Goal: Communication & Community: Answer question/provide support

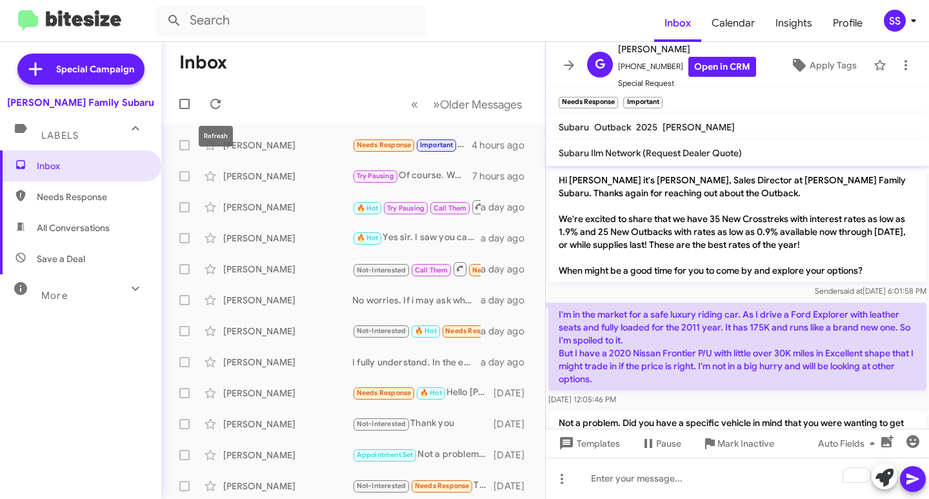
scroll to position [325, 0]
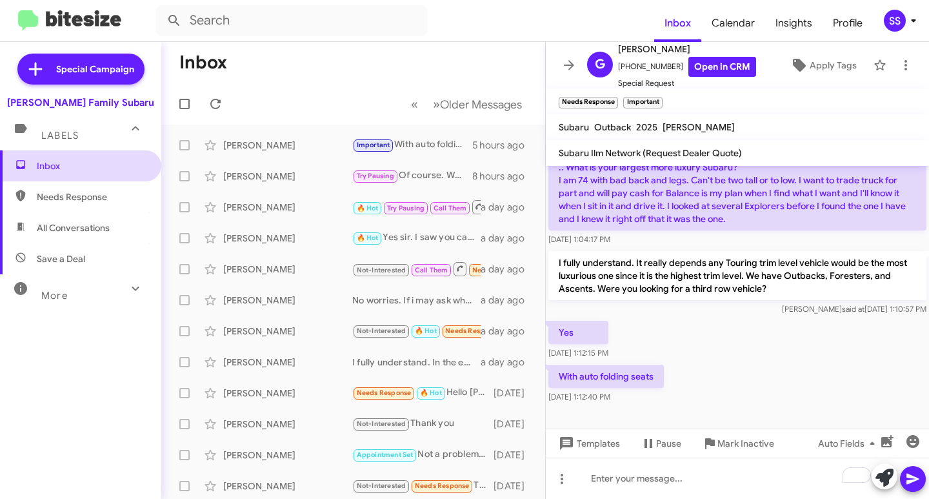
click at [57, 170] on span "Inbox" at bounding box center [92, 165] width 110 height 13
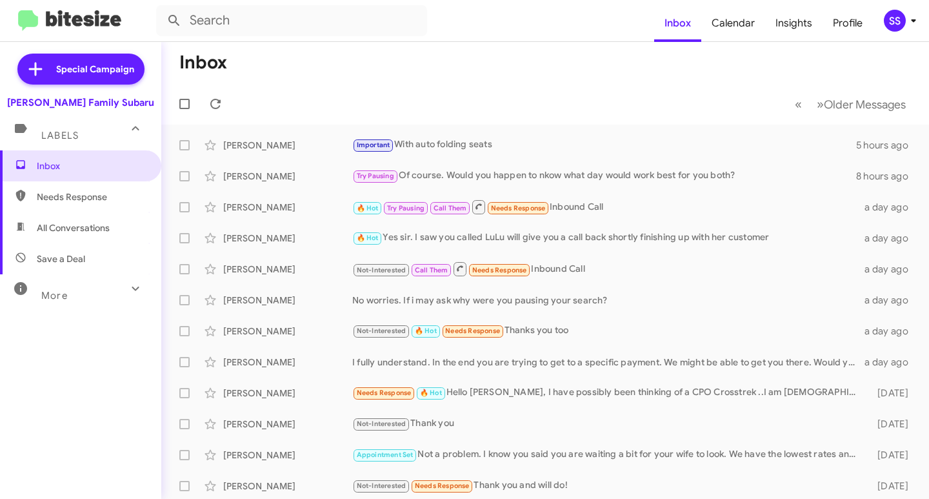
click at [73, 253] on span "Save a Deal" at bounding box center [61, 258] width 48 height 13
type input "in:not-interested"
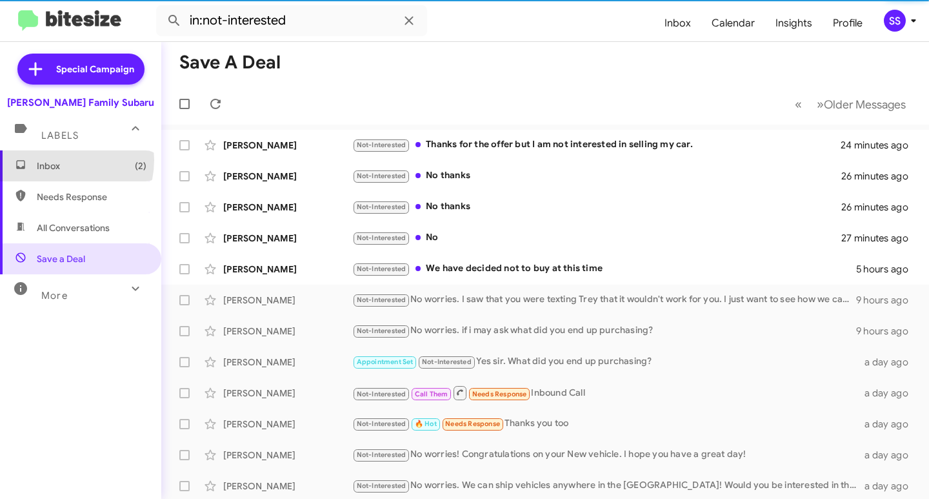
click at [59, 160] on span "Inbox (2)" at bounding box center [92, 165] width 110 height 13
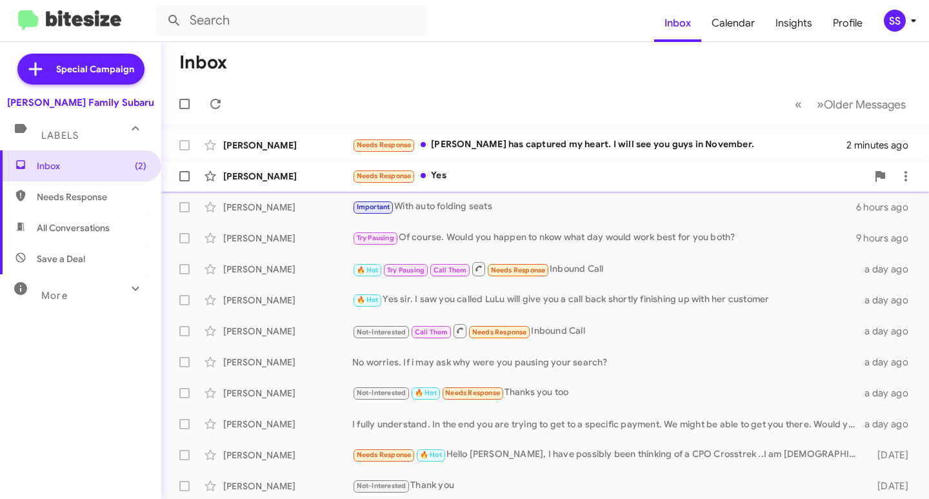
click at [443, 179] on div "Needs Response Yes" at bounding box center [609, 175] width 515 height 15
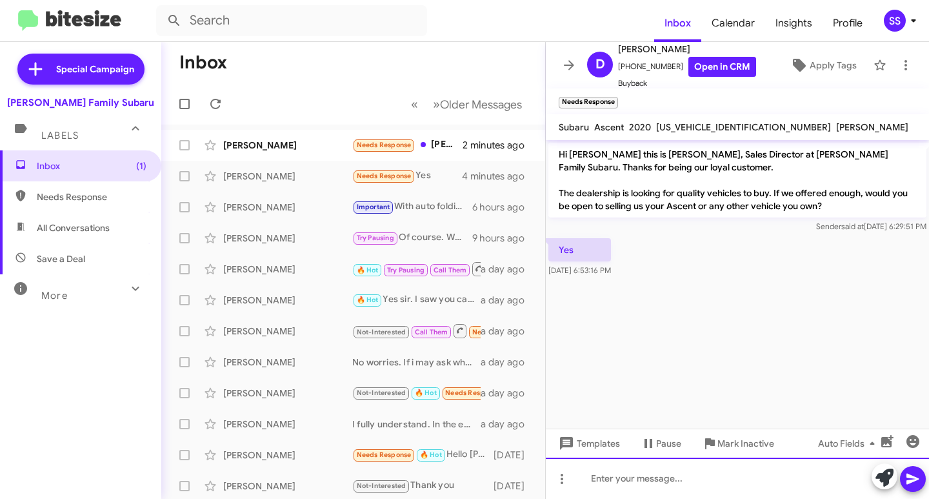
click at [632, 477] on div at bounding box center [737, 477] width 383 height 41
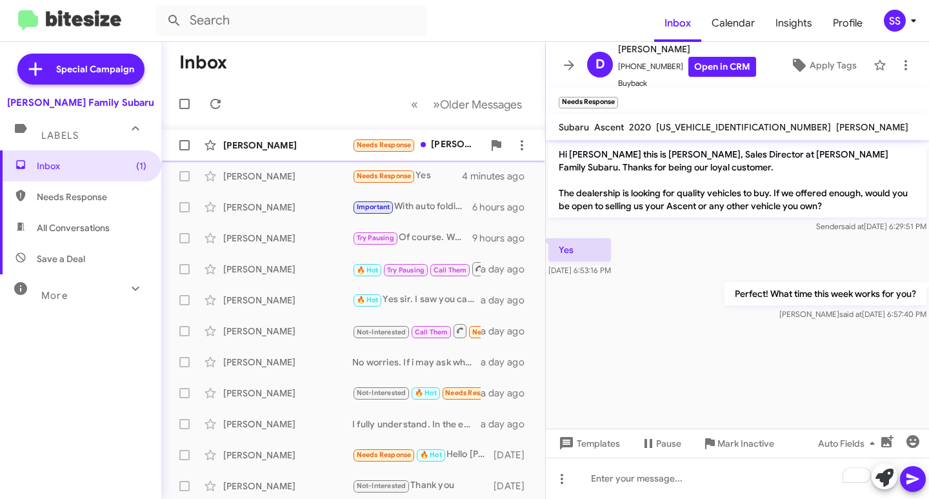
click at [313, 146] on div "[PERSON_NAME]" at bounding box center [287, 145] width 129 height 13
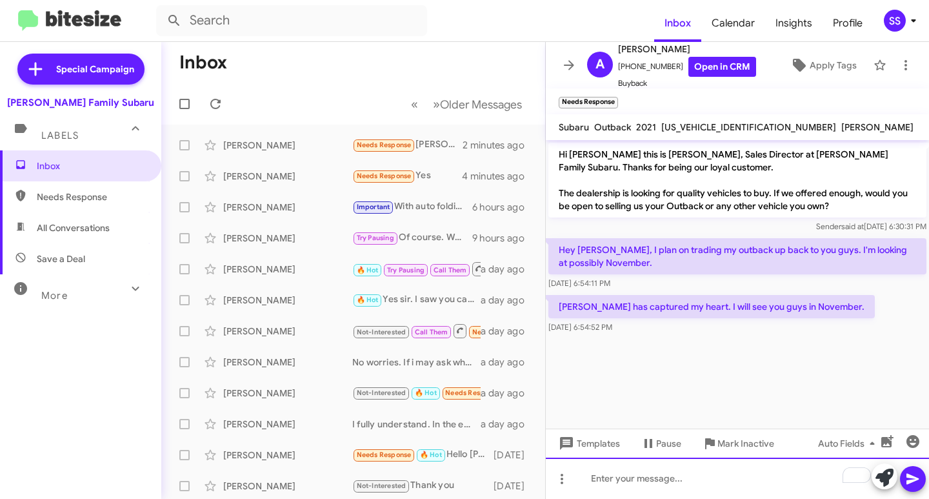
click at [610, 477] on div "To enrich screen reader interactions, please activate Accessibility in Grammarl…" at bounding box center [737, 477] width 383 height 41
click at [589, 477] on div "No worries. Why did you want to wait for November?" at bounding box center [737, 477] width 383 height 41
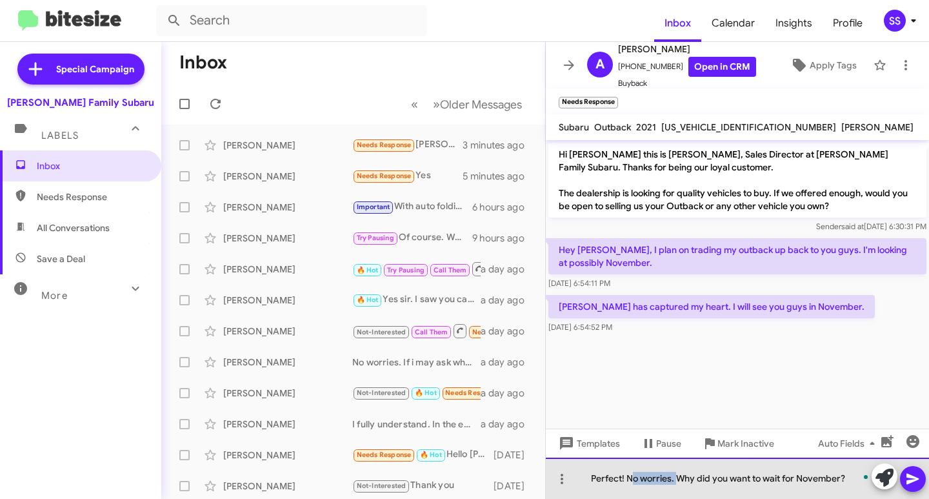
drag, startPoint x: 676, startPoint y: 480, endPoint x: 632, endPoint y: 483, distance: 44.6
click at [632, 483] on div "Perfect! No worries. Why did you want to wait for November?" at bounding box center [737, 477] width 383 height 41
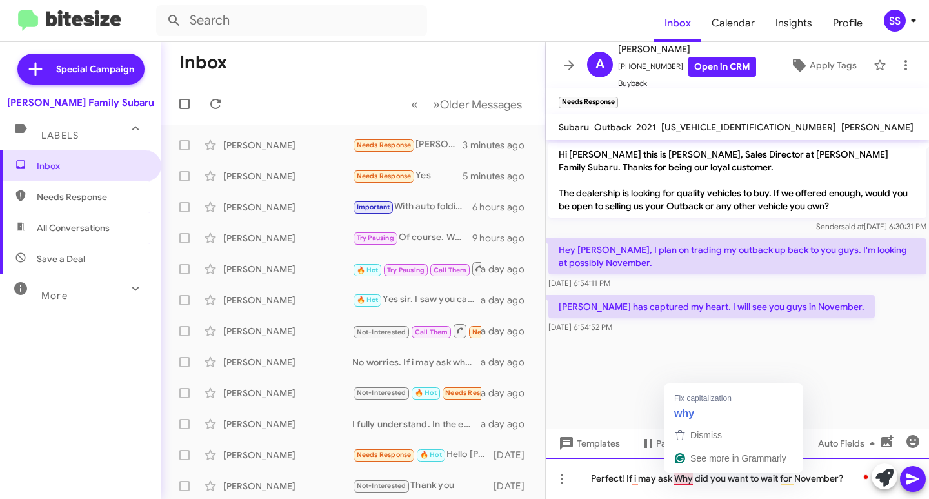
click at [680, 481] on div "Perfect! If i may ask Why did you want to wait for November?" at bounding box center [737, 477] width 383 height 41
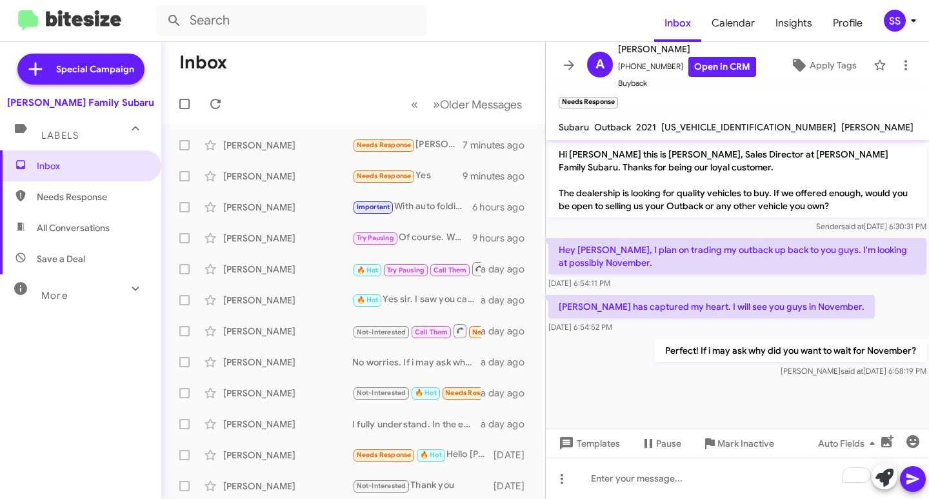
click at [86, 255] on span "Save a Deal" at bounding box center [80, 258] width 161 height 31
type input "in:not-interested"
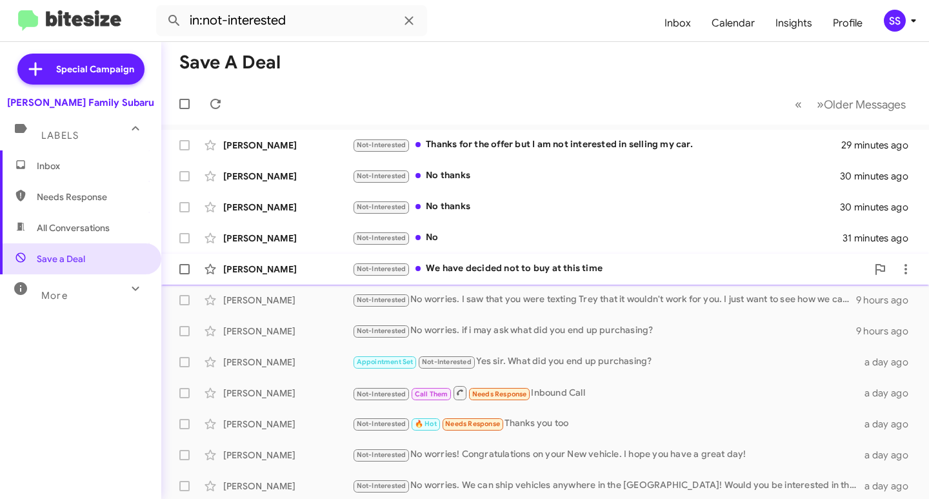
click at [529, 267] on div "Not-Interested We have decided not to buy at this time" at bounding box center [609, 268] width 515 height 15
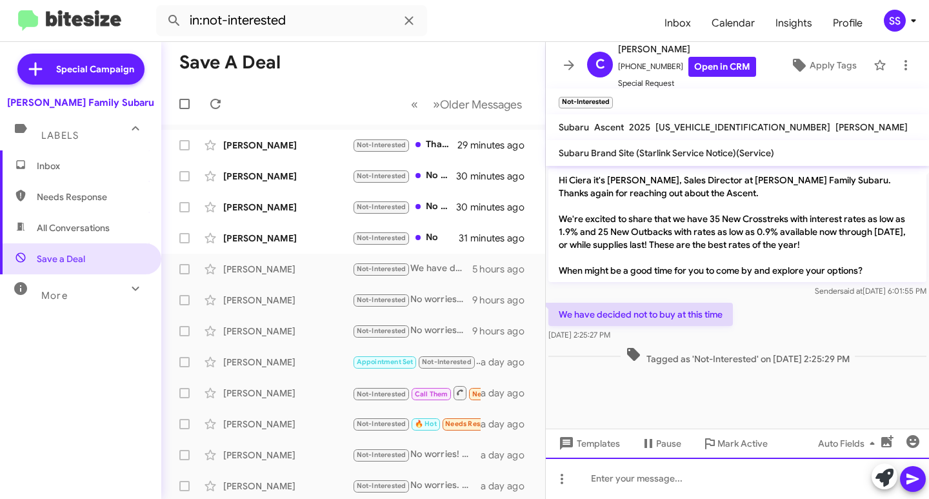
drag, startPoint x: 617, startPoint y: 473, endPoint x: 620, endPoint y: 465, distance: 8.4
click at [617, 472] on div at bounding box center [737, 477] width 383 height 41
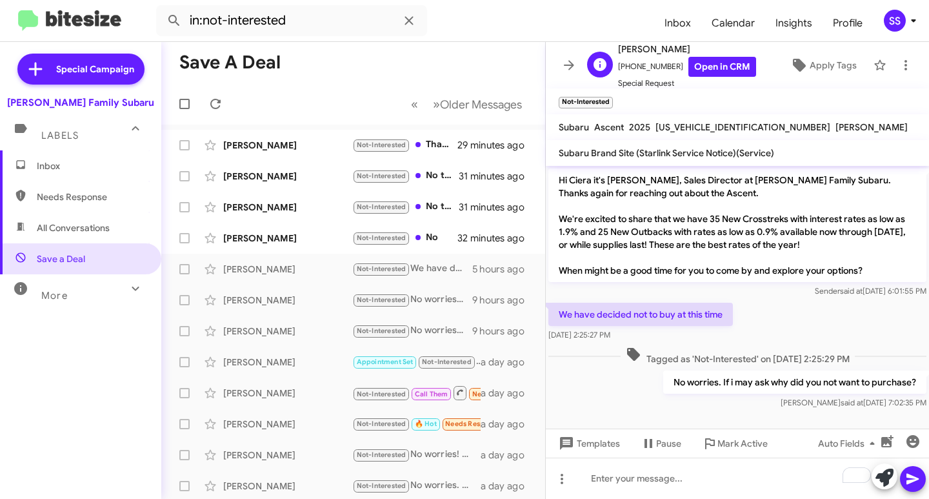
click at [719, 53] on span "[PERSON_NAME]" at bounding box center [687, 48] width 138 height 15
click at [714, 63] on link "Open in CRM" at bounding box center [722, 67] width 68 height 20
click at [59, 151] on span "Inbox (1)" at bounding box center [80, 165] width 161 height 31
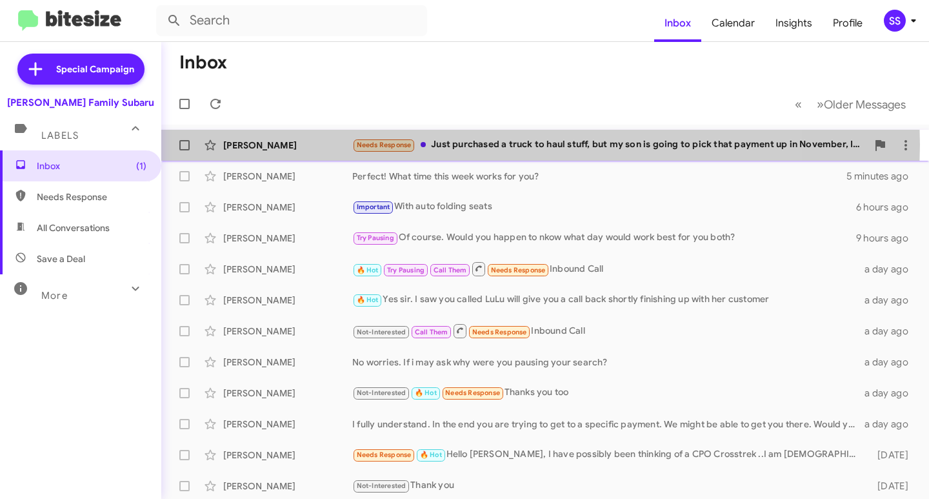
click at [533, 145] on div "Needs Response Just purchased a truck to haul stuff, but my son is going to pic…" at bounding box center [609, 144] width 515 height 15
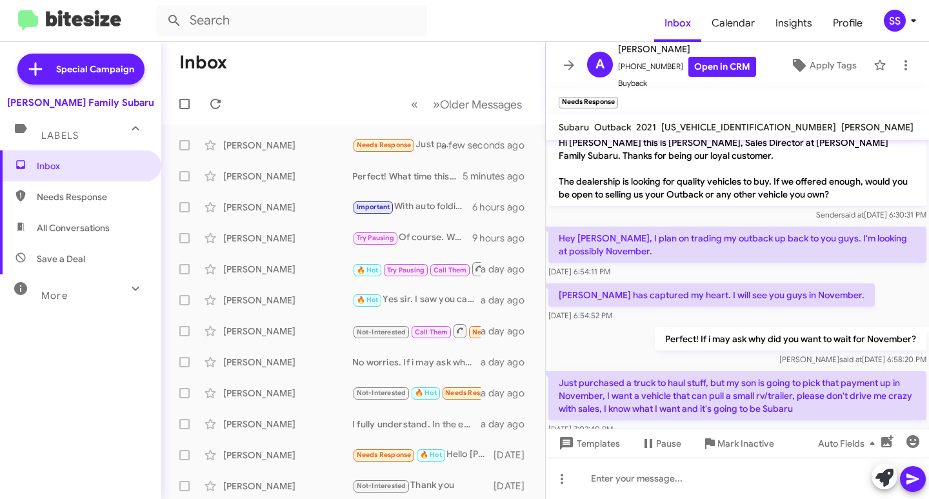
scroll to position [37, 0]
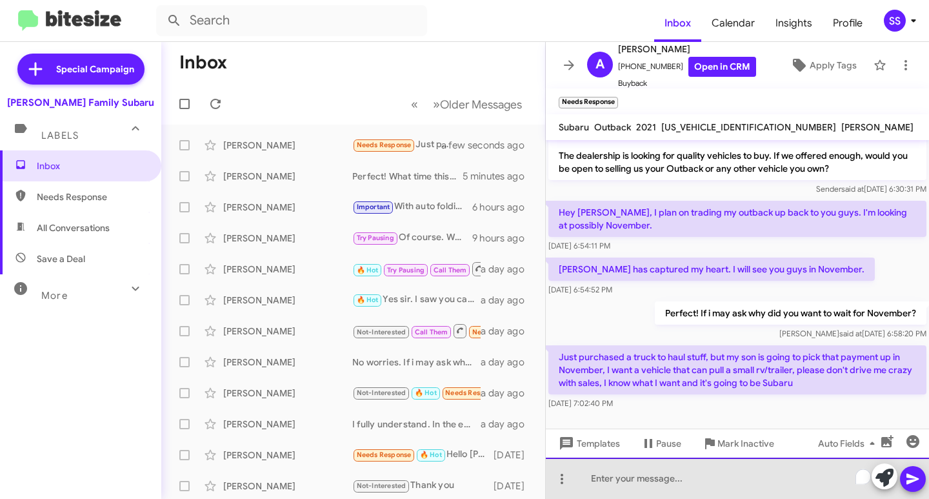
click at [648, 492] on div "To enrich screen reader interactions, please activate Accessibility in Grammarl…" at bounding box center [737, 477] width 383 height 41
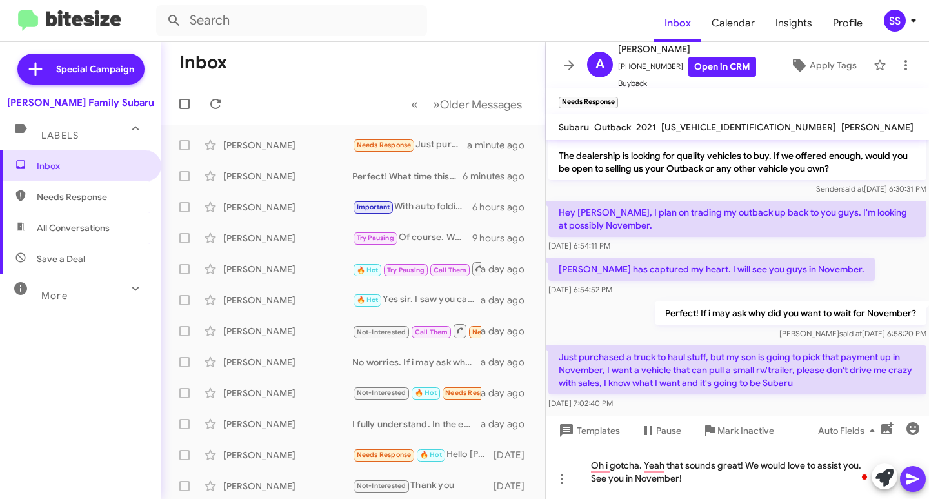
click at [911, 480] on icon at bounding box center [912, 478] width 12 height 11
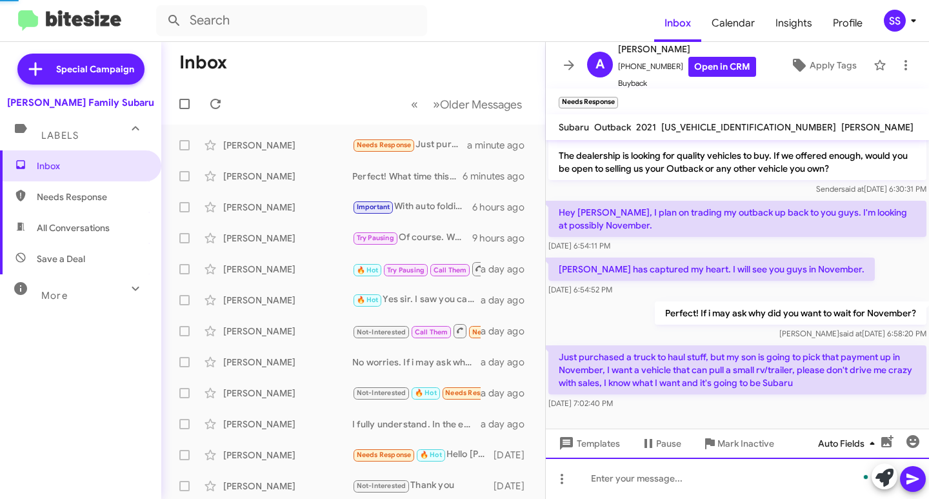
scroll to position [97, 0]
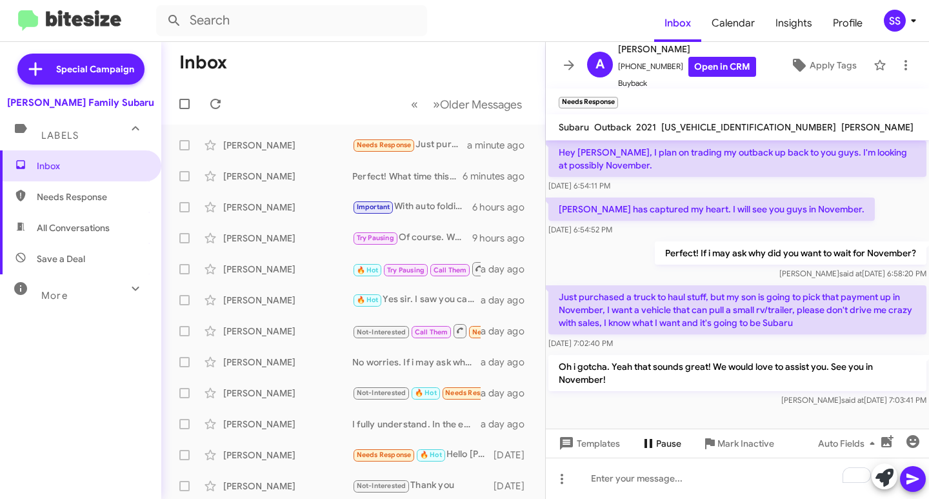
click at [653, 441] on icon at bounding box center [648, 442] width 15 height 15
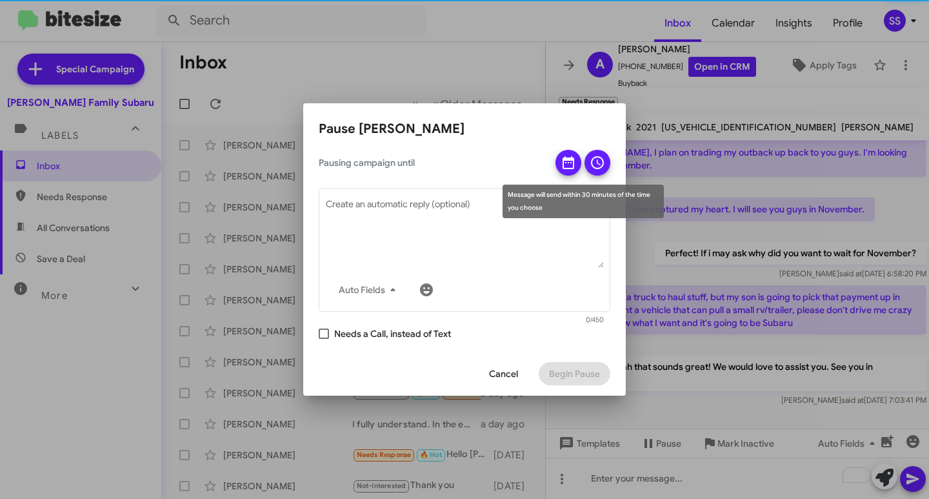
click at [563, 159] on icon at bounding box center [568, 162] width 15 height 15
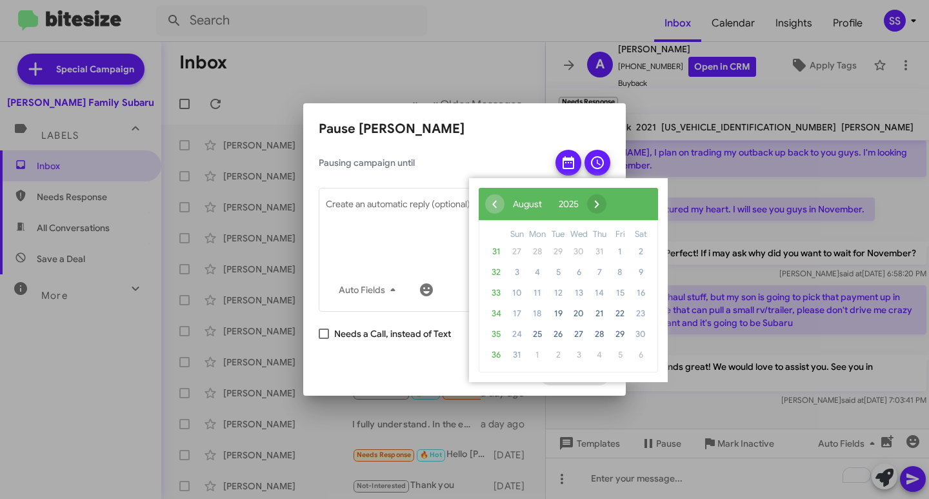
click at [606, 205] on span "›" at bounding box center [596, 203] width 19 height 19
click at [623, 205] on span "›" at bounding box center [612, 203] width 19 height 19
click at [612, 205] on span "›" at bounding box center [602, 203] width 19 height 19
click at [533, 272] on span "3" at bounding box center [537, 272] width 21 height 21
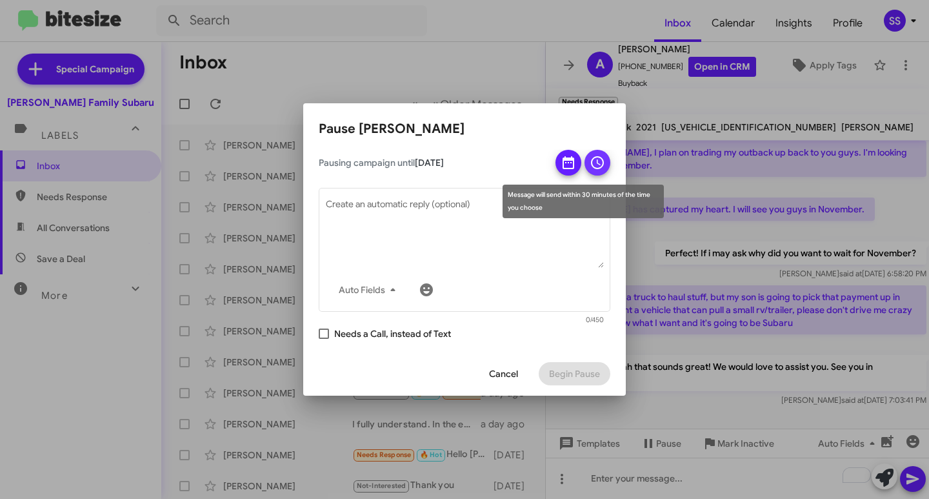
click at [603, 169] on icon at bounding box center [597, 162] width 15 height 15
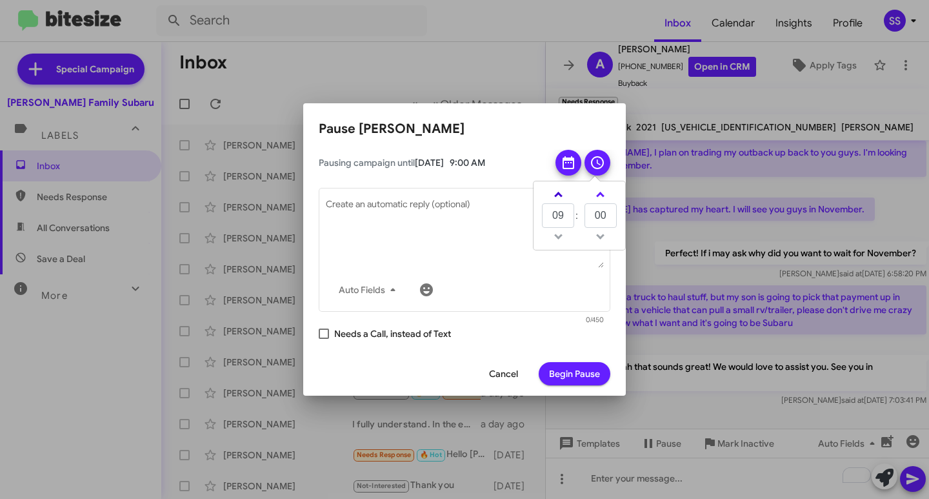
click at [559, 197] on span at bounding box center [558, 196] width 8 height 8
type input "10"
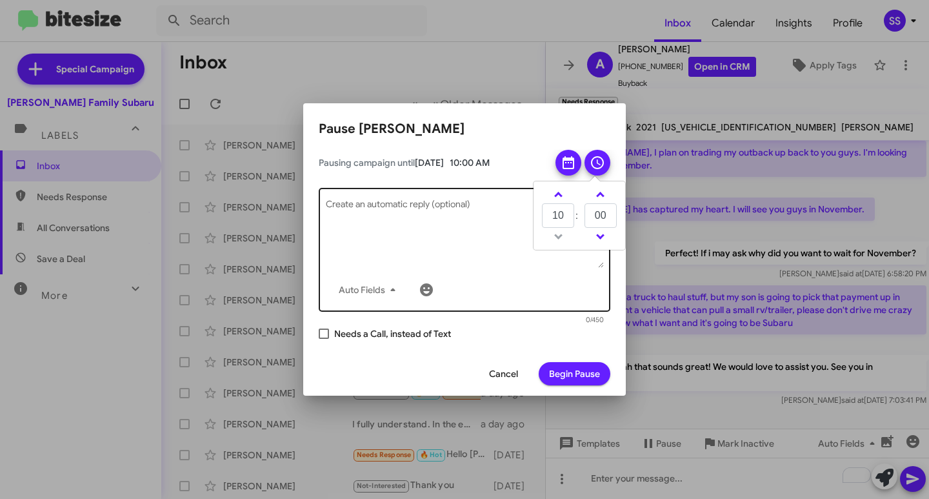
click at [493, 230] on textarea "Create an automatic reply (optional)" at bounding box center [465, 234] width 278 height 67
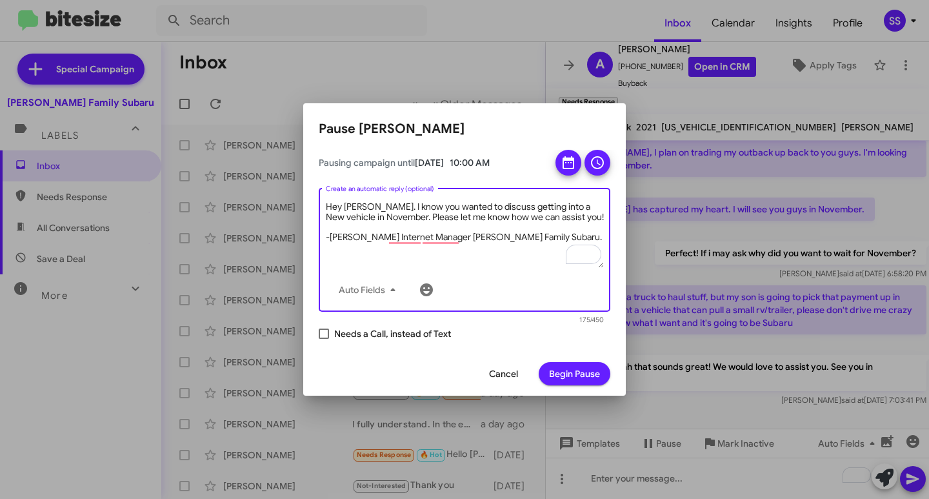
type textarea "Hey [PERSON_NAME]. I know you wanted to discuss getting into a New vehicle in N…"
click at [562, 374] on span "Begin Pause" at bounding box center [574, 373] width 51 height 23
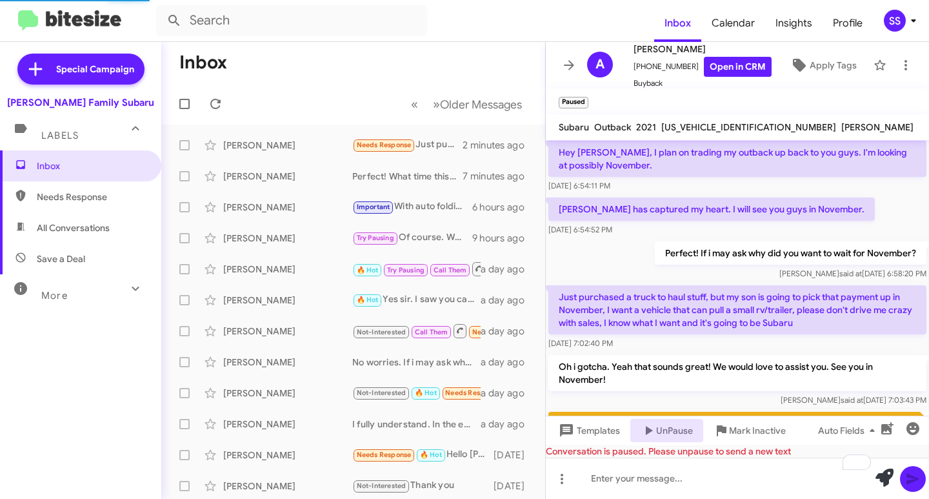
scroll to position [0, 0]
